Goal: Task Accomplishment & Management: Manage account settings

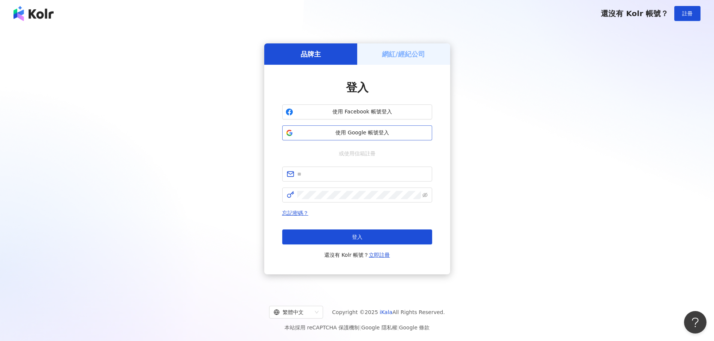
click at [378, 135] on span "使用 Google 帳號登入" at bounding box center [362, 132] width 133 height 7
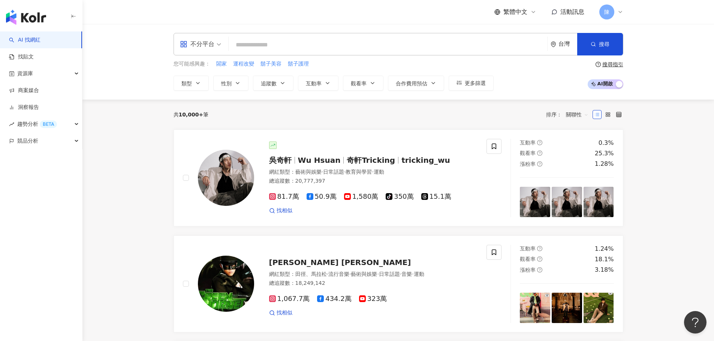
click at [570, 10] on span "活動訊息" at bounding box center [572, 11] width 24 height 7
click at [39, 87] on link "商案媒合" at bounding box center [24, 90] width 30 height 7
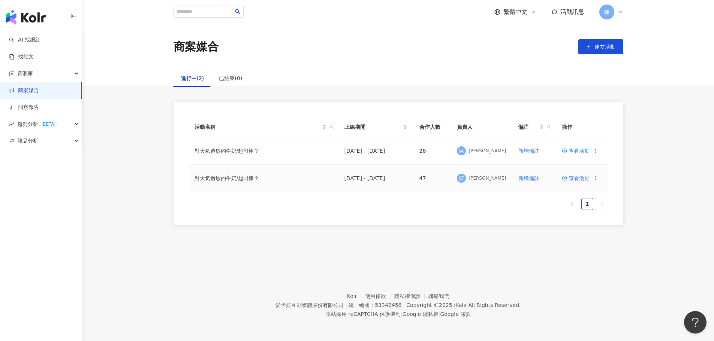
click at [581, 176] on span "查看活動" at bounding box center [575, 178] width 28 height 5
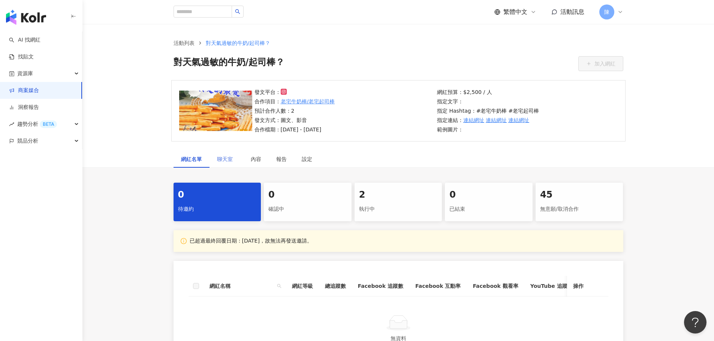
click at [234, 166] on div "聊天室" at bounding box center [226, 159] width 34 height 17
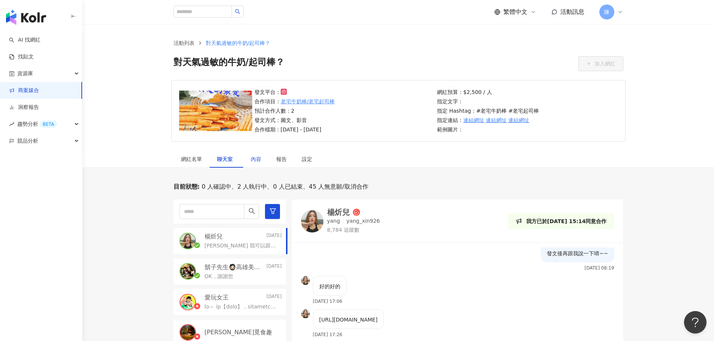
click at [257, 159] on div "內容" at bounding box center [256, 159] width 10 height 8
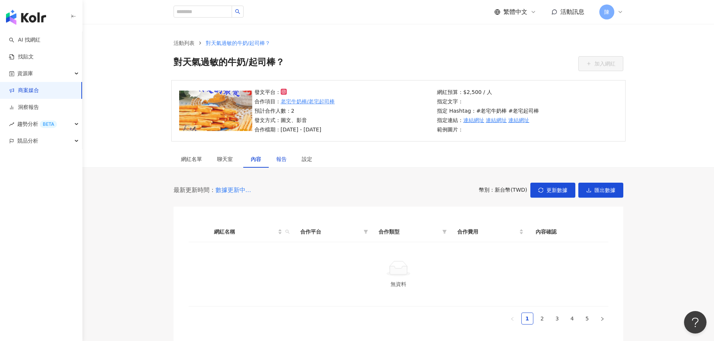
click at [279, 159] on div "報告" at bounding box center [281, 159] width 10 height 8
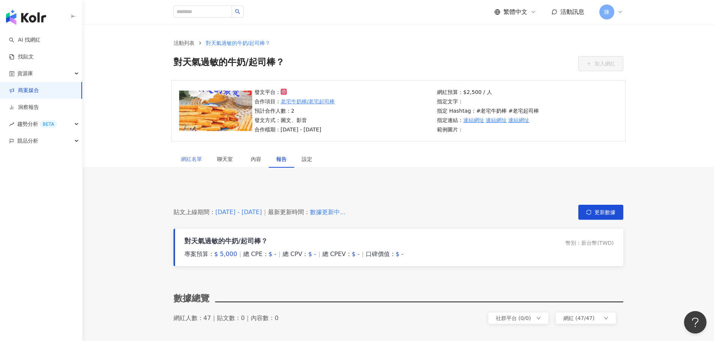
click at [201, 157] on div "網紅名單" at bounding box center [191, 159] width 36 height 17
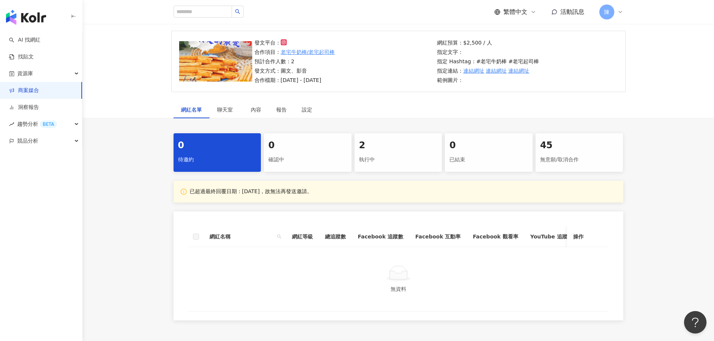
scroll to position [112, 0]
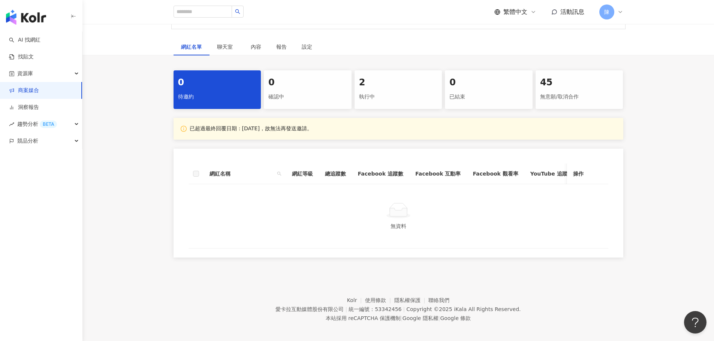
click at [383, 82] on div "2" at bounding box center [398, 82] width 79 height 13
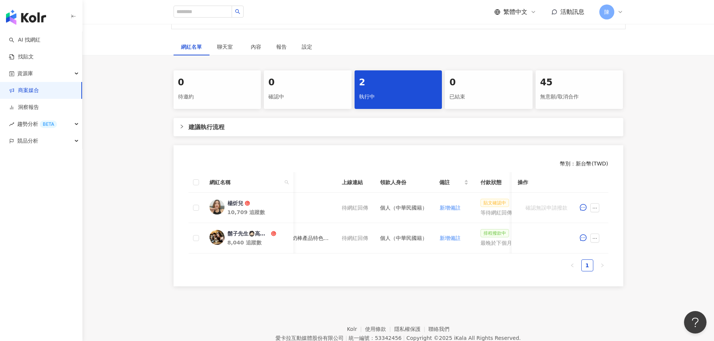
scroll to position [0, 387]
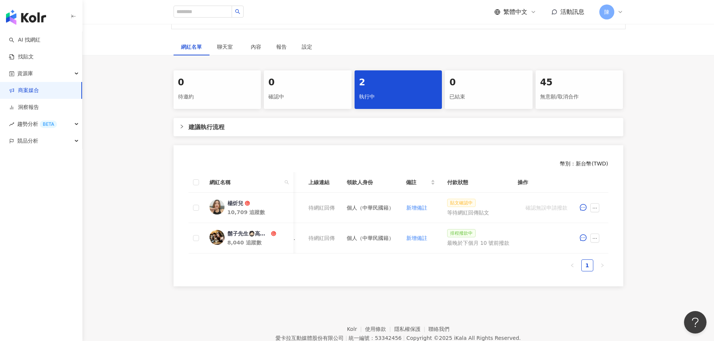
click at [654, 240] on div "0 待邀約 0 確認中 2 執行中 0 已結束 45 無意願/取消合作 建議執行流程 幣別 ： 新台幣 ( TWD ) 網紅名稱 合作總酬勞 (含稅) 合作項…" at bounding box center [397, 178] width 631 height 216
